Goal: Obtain resource: Obtain resource

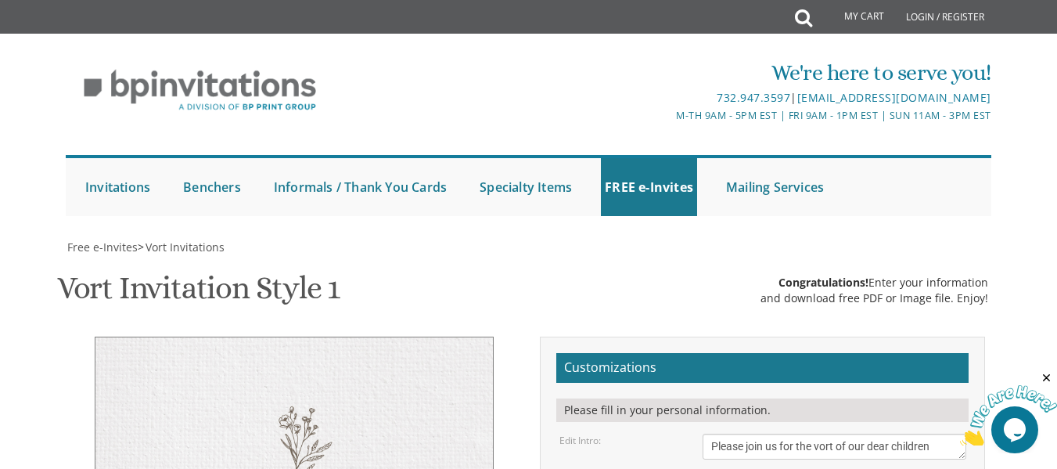
drag, startPoint x: 770, startPoint y: 243, endPoint x: 711, endPoint y: 244, distance: 58.7
type textarea "[PERSON_NAME] & [PERSON_NAME]"
drag, startPoint x: 746, startPoint y: 286, endPoint x: 701, endPoint y: 286, distance: 45.4
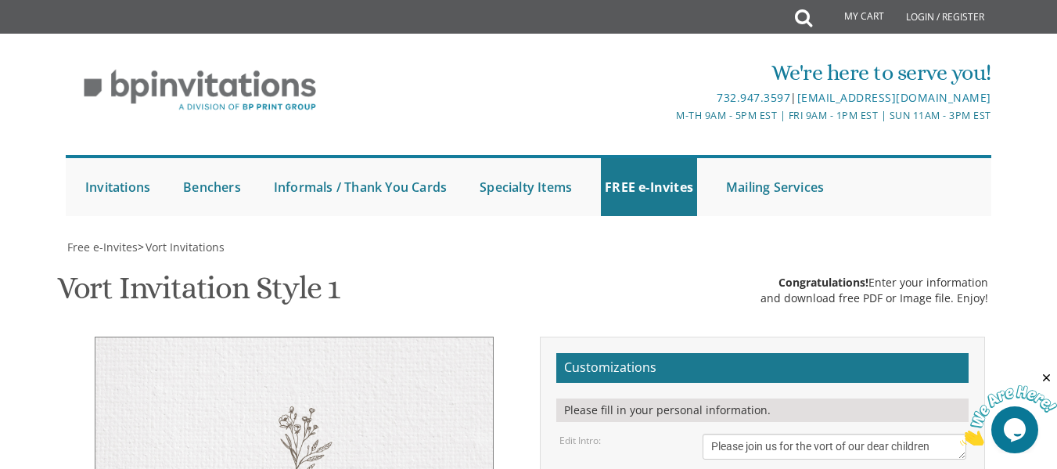
drag, startPoint x: 822, startPoint y: 286, endPoint x: 759, endPoint y: 286, distance: 62.6
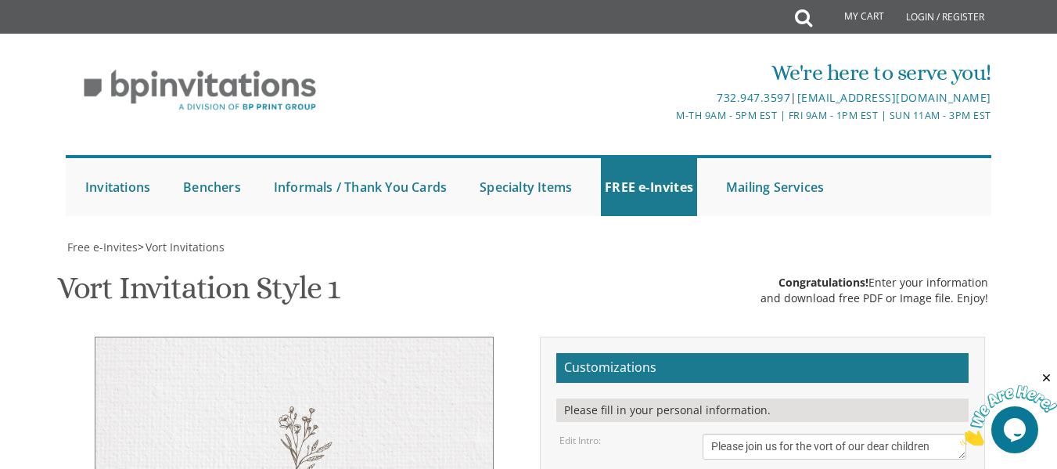
drag, startPoint x: 834, startPoint y: 276, endPoint x: 764, endPoint y: 275, distance: 70.4
drag, startPoint x: 789, startPoint y: 290, endPoint x: 711, endPoint y: 291, distance: 77.5
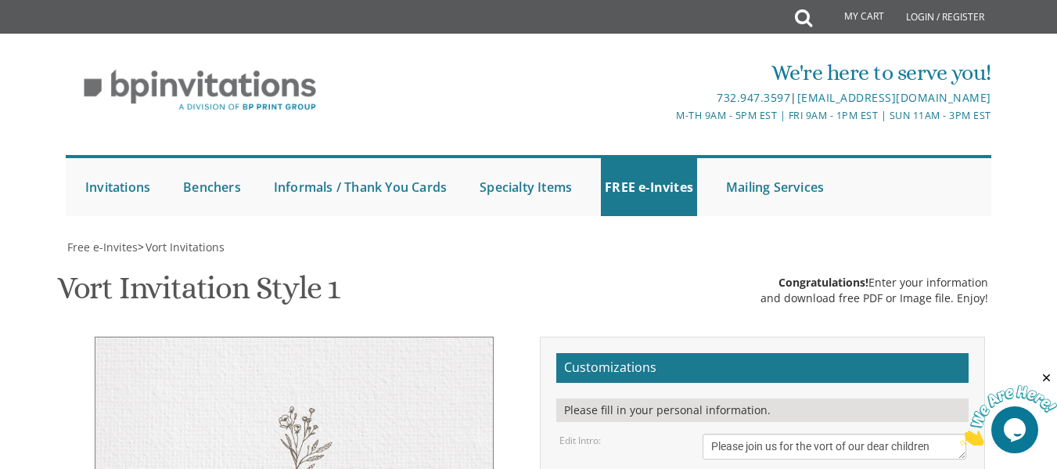
drag, startPoint x: 787, startPoint y: 292, endPoint x: 710, endPoint y: 286, distance: 77.7
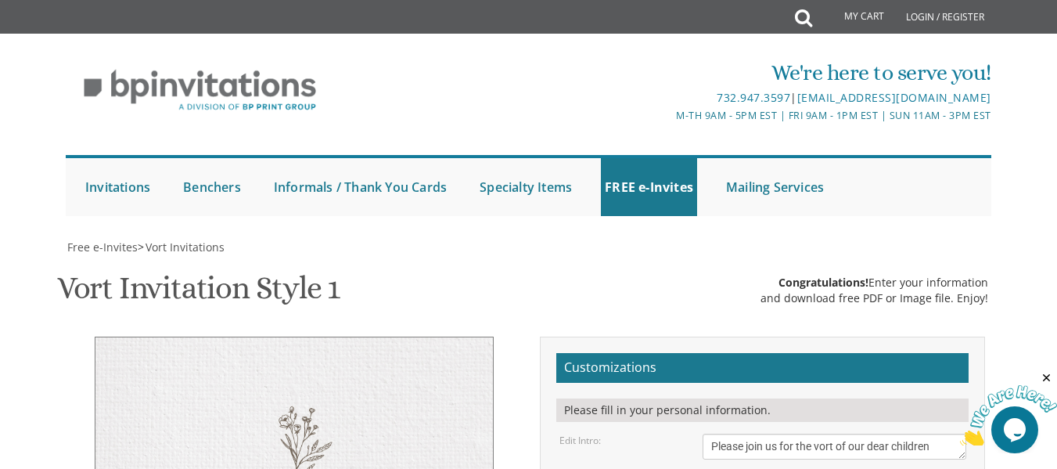
type textarea "[DATE] 7:30 pm • Estreia [STREET_ADDRESS] • [GEOGRAPHIC_DATA], [GEOGRAPHIC_DATA]"
drag, startPoint x: 843, startPoint y: 264, endPoint x: 710, endPoint y: 262, distance: 133.0
drag, startPoint x: 844, startPoint y: 282, endPoint x: 702, endPoint y: 280, distance: 141.6
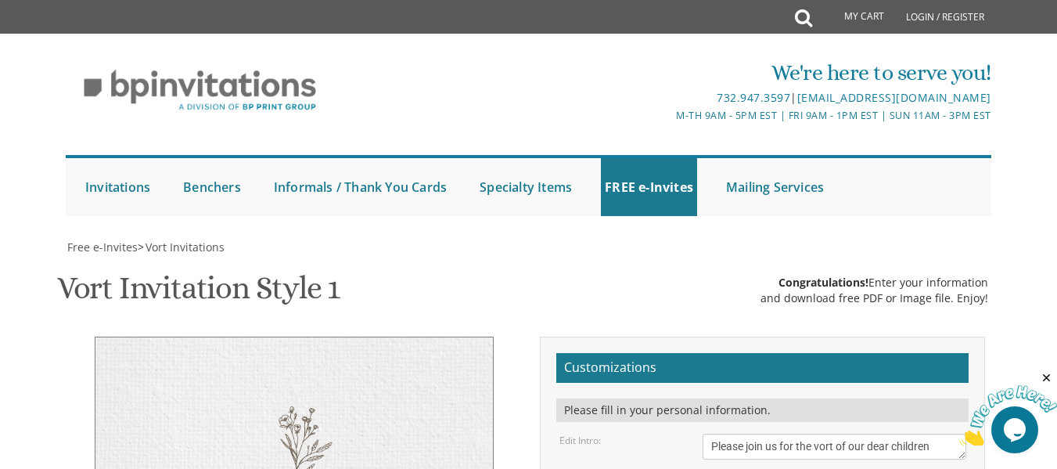
type textarea "[PERSON_NAME] and [PERSON_NAME] and [PERSON_NAME]"
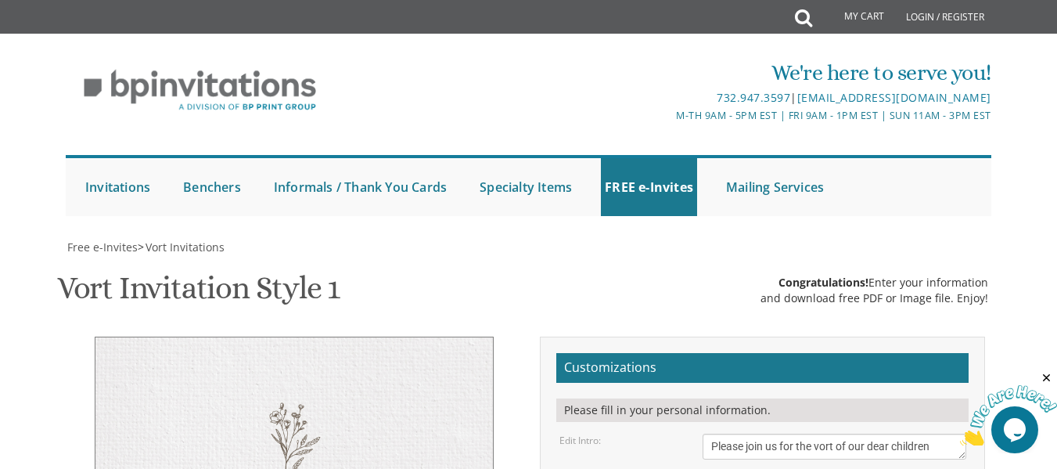
type input "[EMAIL_ADDRESS][DOMAIN_NAME]"
